Goal: Transaction & Acquisition: Subscribe to service/newsletter

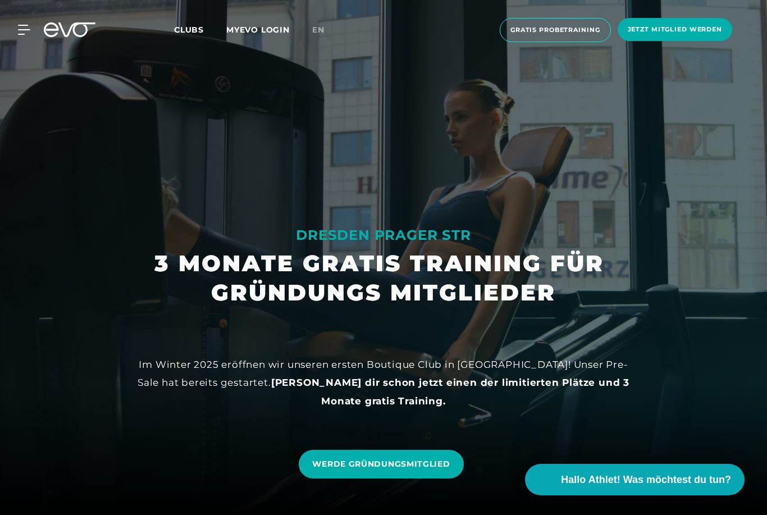
click at [21, 30] on icon at bounding box center [24, 29] width 12 height 9
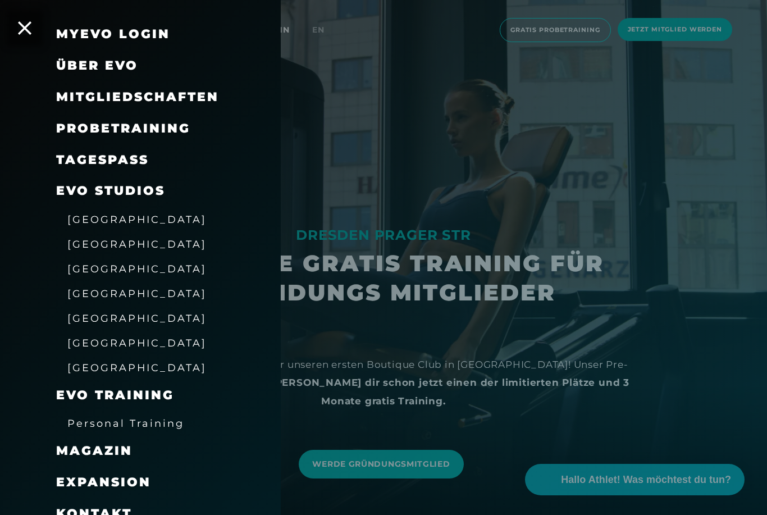
scroll to position [37, 0]
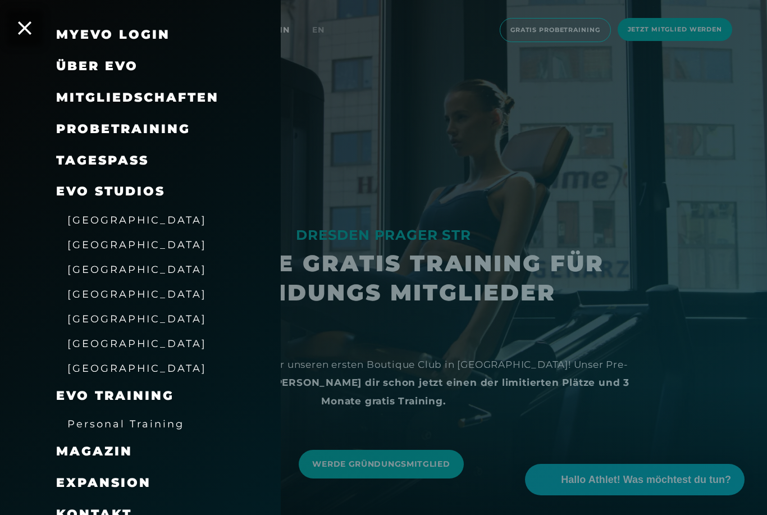
click at [113, 271] on span "[GEOGRAPHIC_DATA]" at bounding box center [136, 269] width 139 height 12
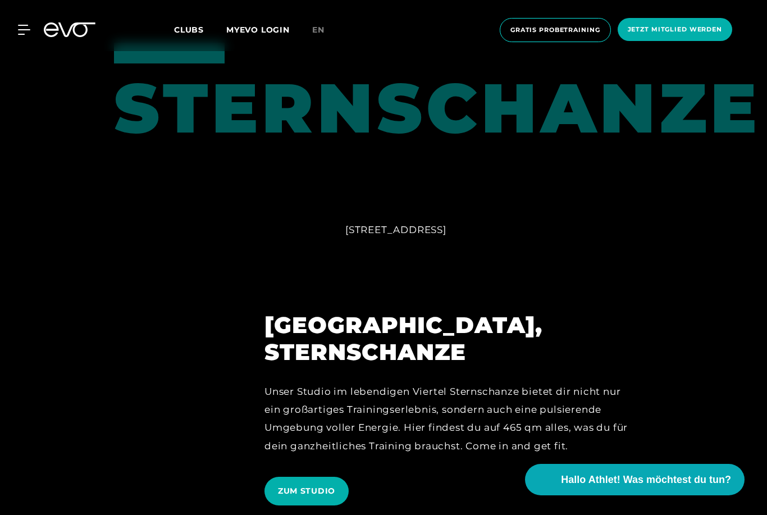
scroll to position [1032, 0]
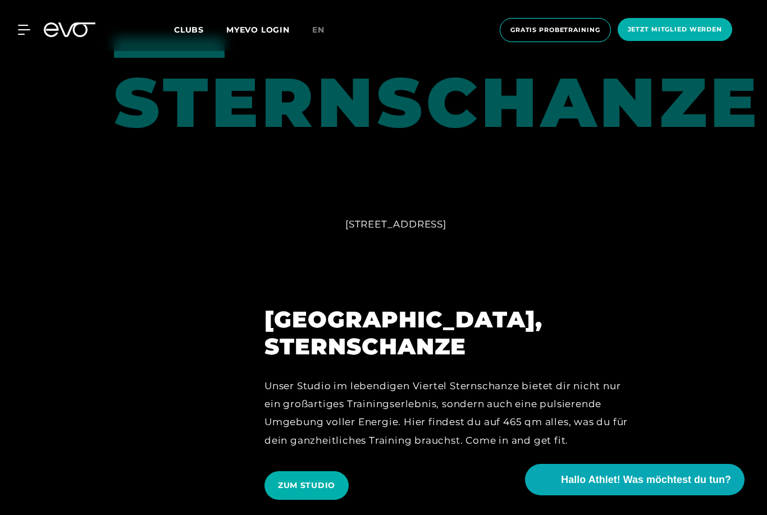
click at [31, 42] on div "MyEVO Login Über EVO Mitgliedschaften Probetraining TAGESPASS EVO Studios [GEOG…" at bounding box center [383, 30] width 762 height 42
click at [21, 41] on div "MyEVO Login Über EVO Mitgliedschaften Probetraining TAGESPASS EVO Studios [GEOG…" at bounding box center [383, 30] width 762 height 42
click at [24, 29] on icon at bounding box center [24, 30] width 12 height 10
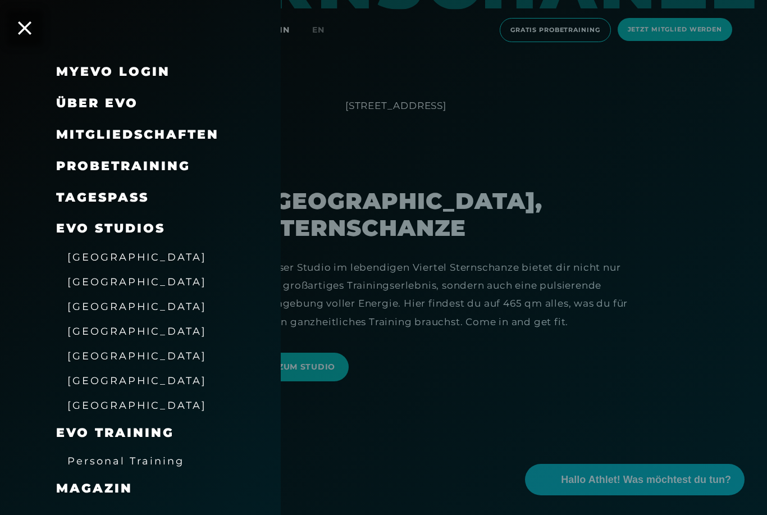
scroll to position [0, 0]
click at [203, 131] on span "Mitgliedschaften" at bounding box center [137, 134] width 163 height 15
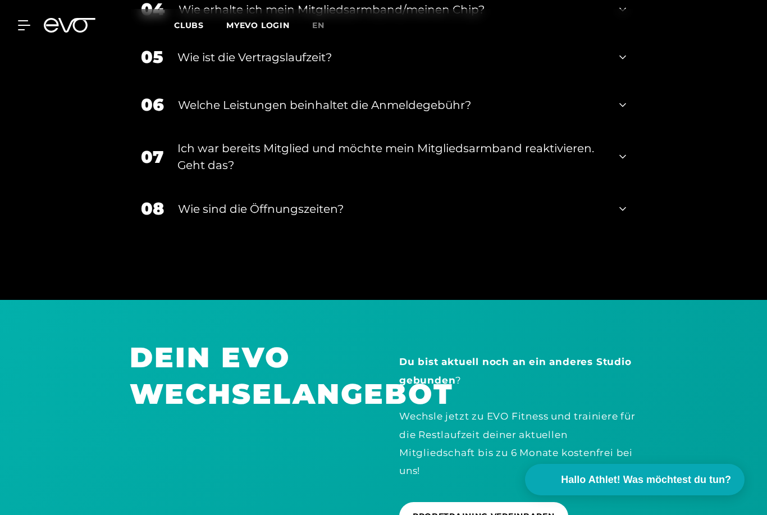
scroll to position [1673, 0]
click at [624, 112] on icon at bounding box center [622, 105] width 7 height 13
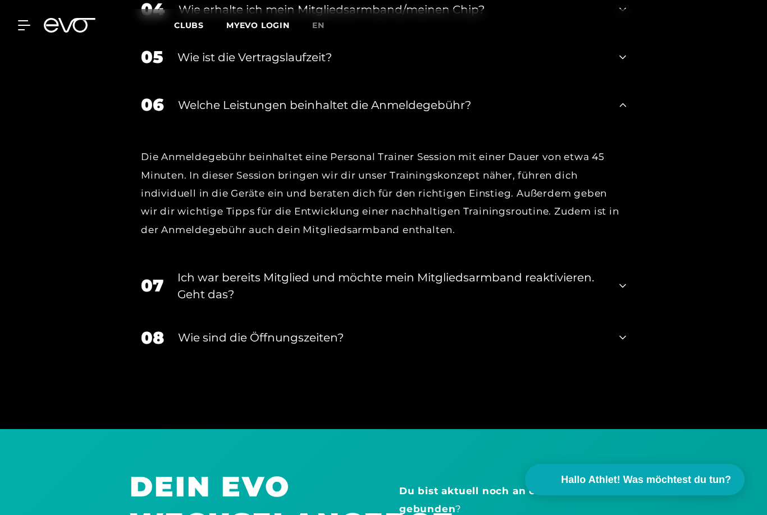
click at [621, 112] on icon at bounding box center [622, 104] width 7 height 13
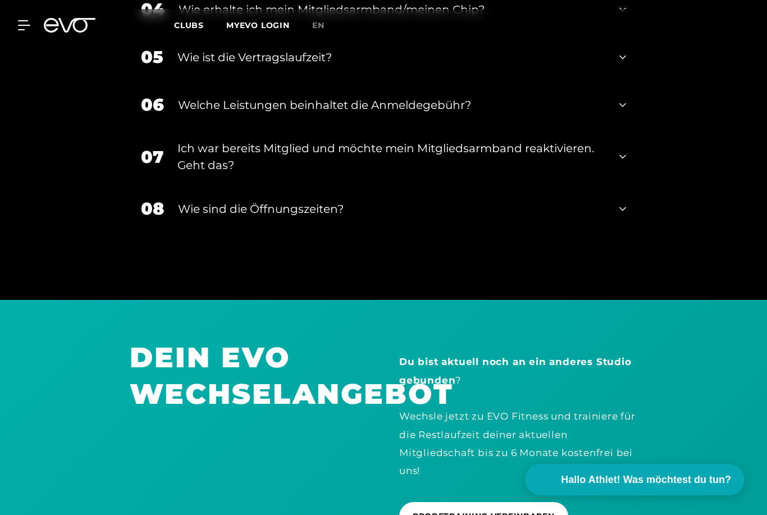
click at [616, 129] on div "06 Welche Leistungen beinhaltet die Anmeldegebühr?" at bounding box center [384, 105] width 508 height 48
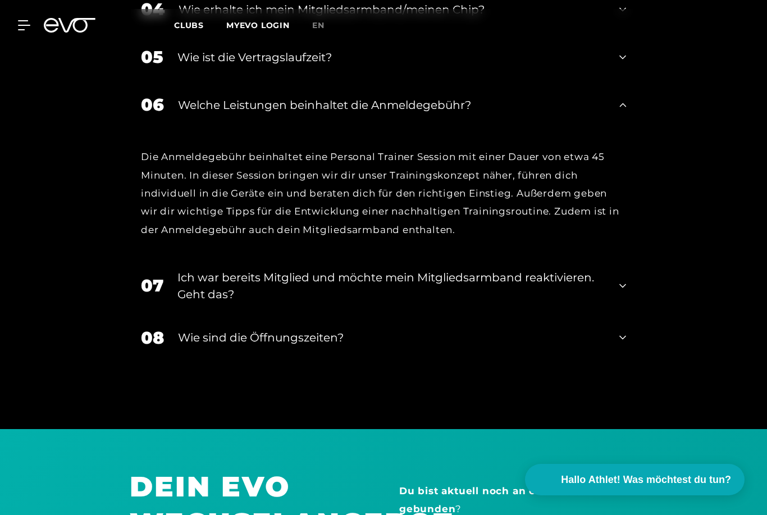
click at [621, 112] on icon at bounding box center [622, 104] width 7 height 13
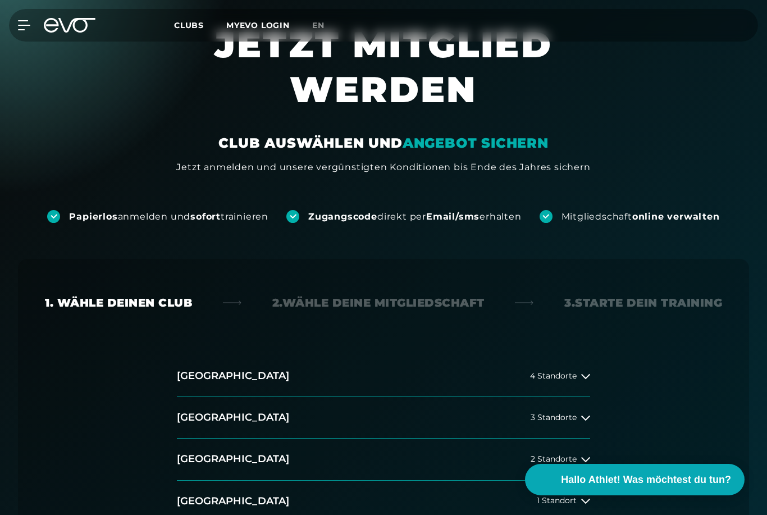
scroll to position [0, 0]
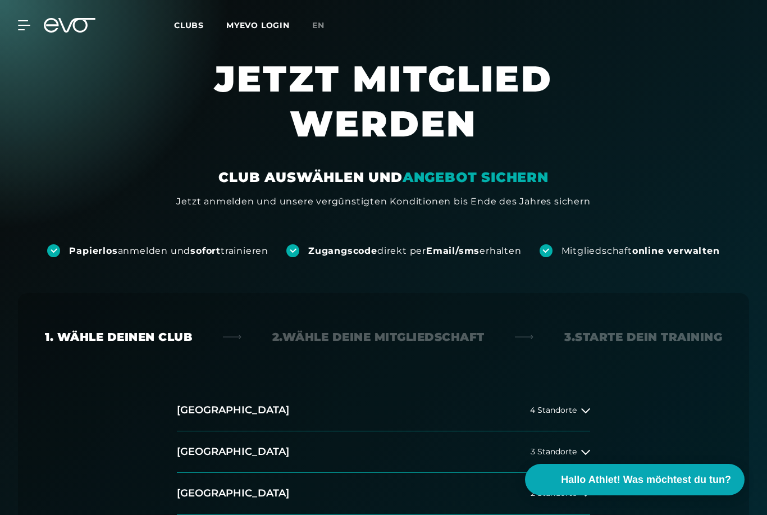
click at [191, 23] on span "Clubs" at bounding box center [189, 25] width 30 height 10
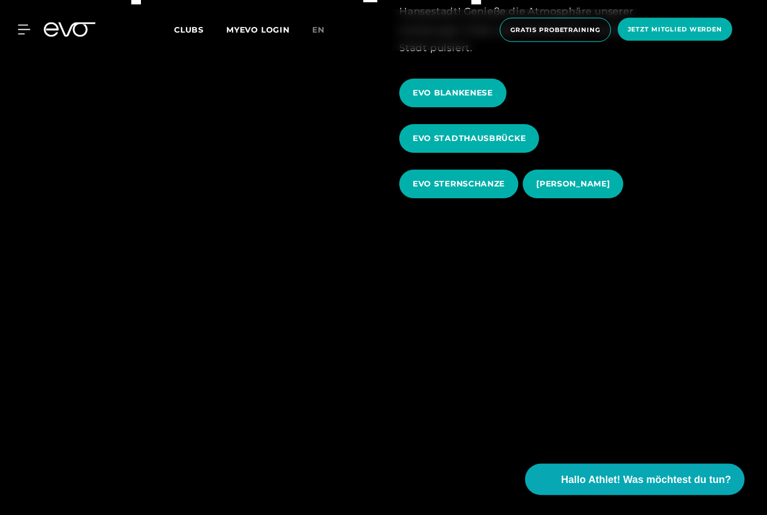
scroll to position [583, 0]
click at [476, 198] on span "EVO STERNSCHANZE" at bounding box center [458, 184] width 119 height 29
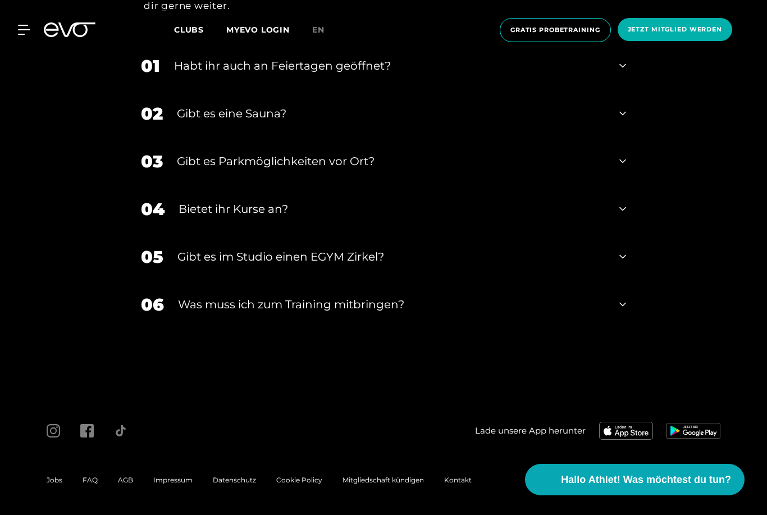
scroll to position [3937, 0]
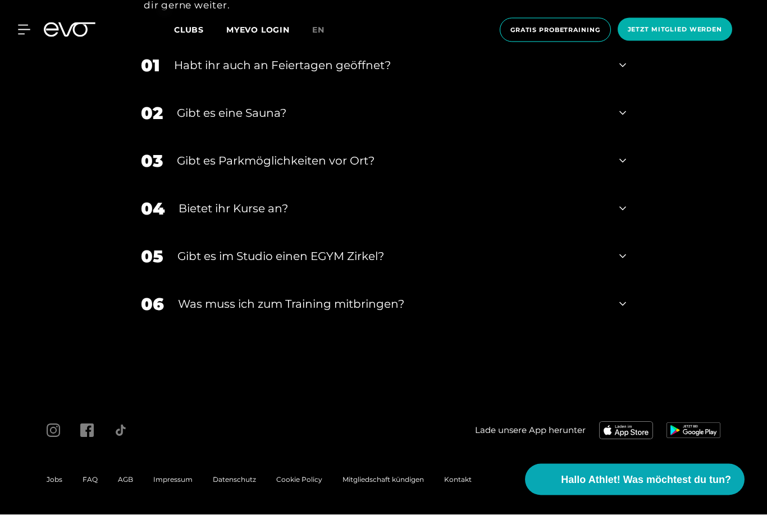
click at [335, 217] on div "Bietet ihr Kurse an?" at bounding box center [392, 208] width 427 height 17
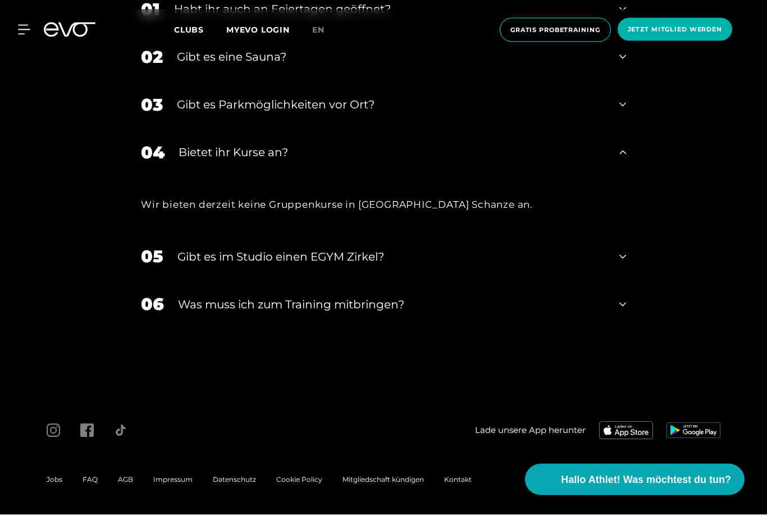
scroll to position [3937, 0]
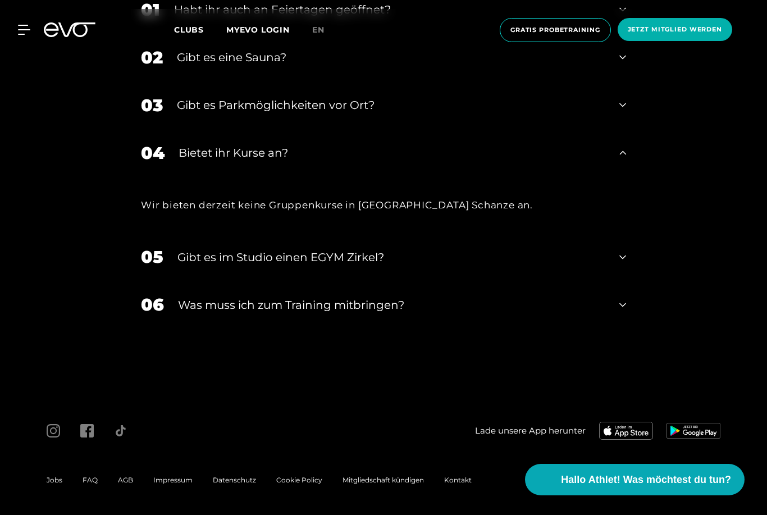
click at [415, 214] on div "Wir bieten derzeit keine Gruppenkurse in [GEOGRAPHIC_DATA] Schanze an." at bounding box center [383, 205] width 485 height 18
click at [298, 177] on div "04 Bietet ihr [DEMOGRAPHIC_DATA]?" at bounding box center [384, 153] width 508 height 48
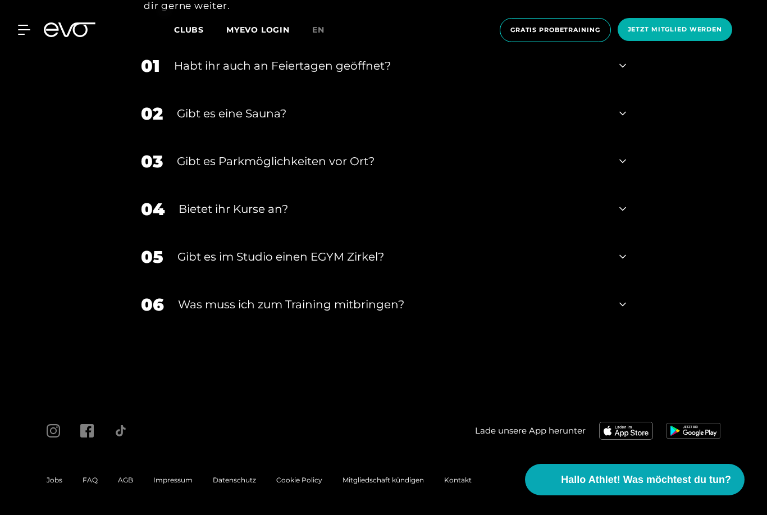
click at [196, 29] on span "Clubs" at bounding box center [189, 30] width 30 height 10
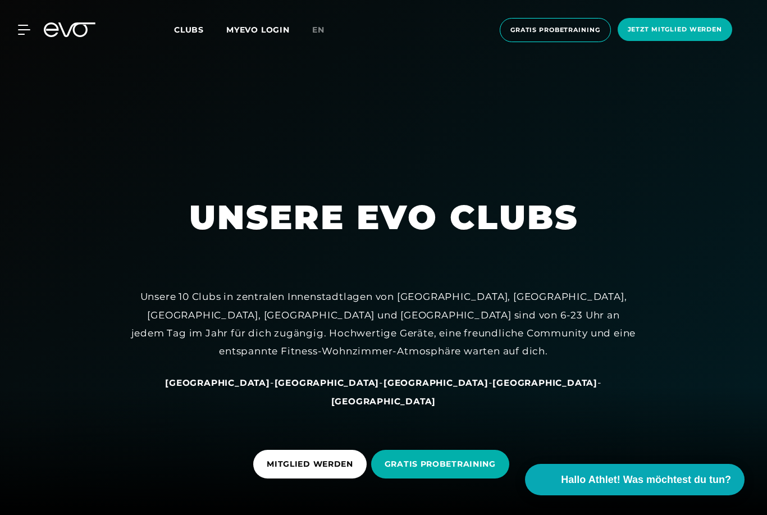
click at [26, 27] on icon at bounding box center [24, 30] width 12 height 10
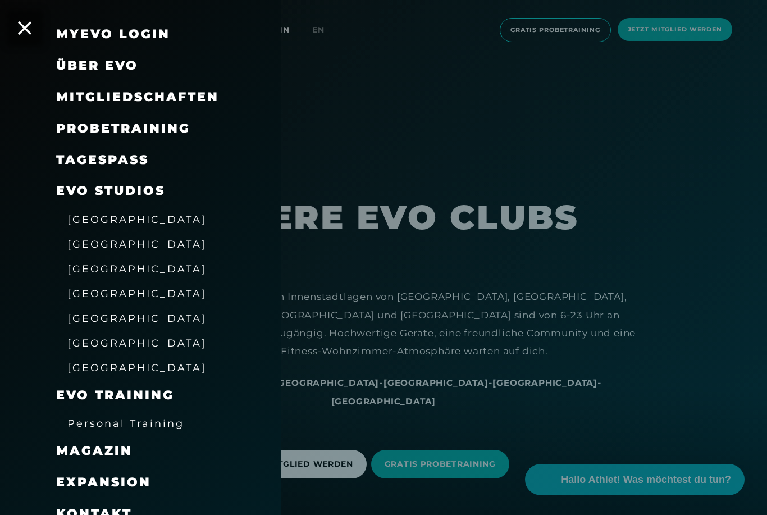
scroll to position [37, 0]
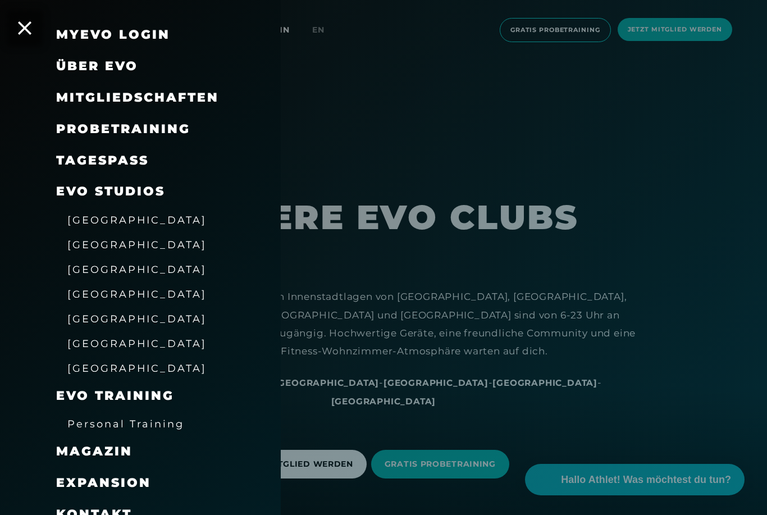
click at [115, 314] on span "[GEOGRAPHIC_DATA]" at bounding box center [136, 319] width 139 height 12
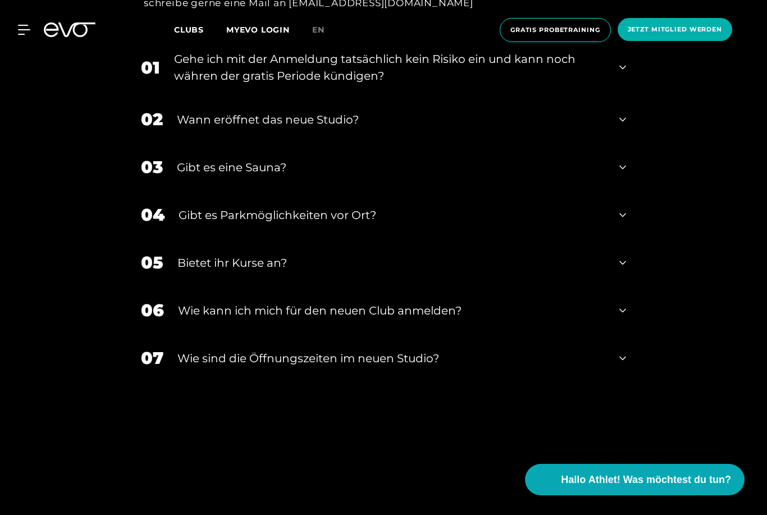
scroll to position [2492, 0]
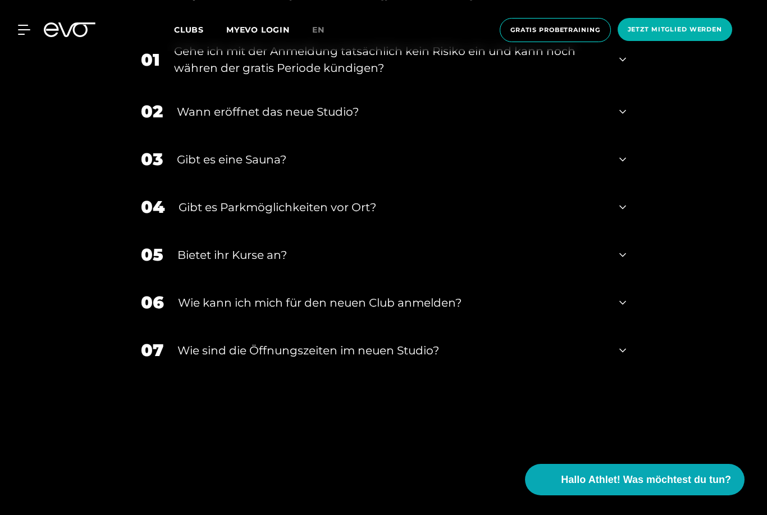
click at [305, 263] on div "Bietet ihr Kurse an?" at bounding box center [391, 254] width 428 height 17
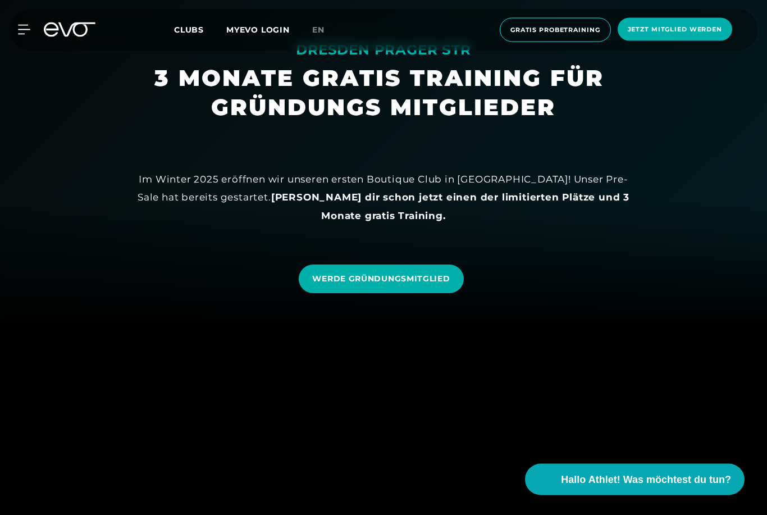
scroll to position [185, 0]
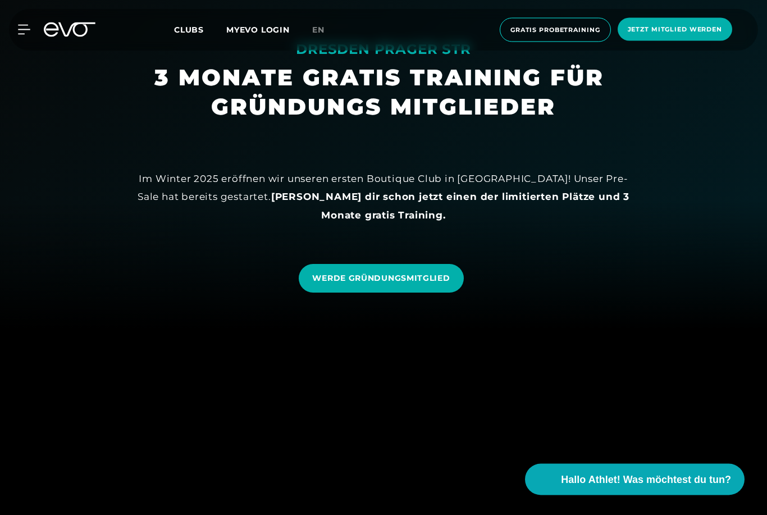
click at [421, 285] on span "WERDE GRÜNDUNGSMITGLIED" at bounding box center [381, 279] width 138 height 12
